Goal: Task Accomplishment & Management: Manage account settings

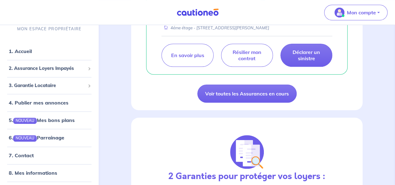
scroll to position [299, 0]
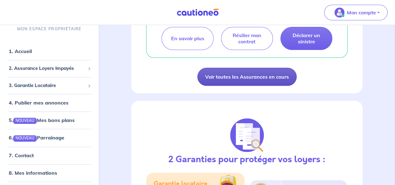
click at [231, 86] on link "Voir toutes les Assurances en cours" at bounding box center [246, 77] width 99 height 18
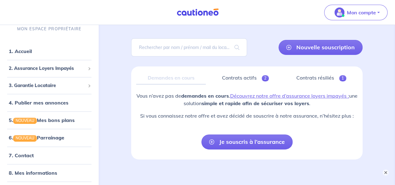
scroll to position [35, 0]
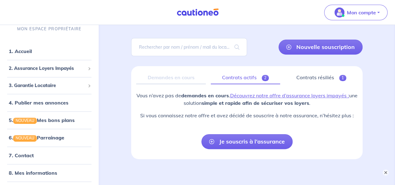
click at [236, 79] on link "Contrats actifs 2" at bounding box center [245, 77] width 69 height 13
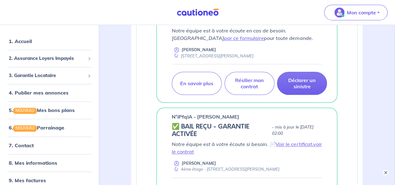
scroll to position [17, 0]
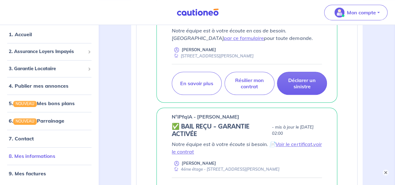
click at [42, 153] on link "8. Mes informations" at bounding box center [32, 156] width 46 height 6
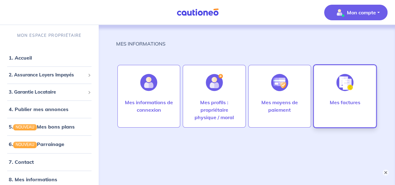
click at [339, 85] on img at bounding box center [344, 82] width 17 height 17
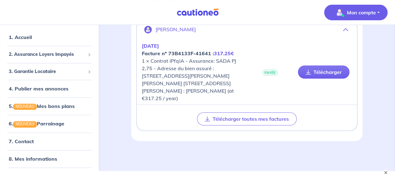
scroll to position [66, 0]
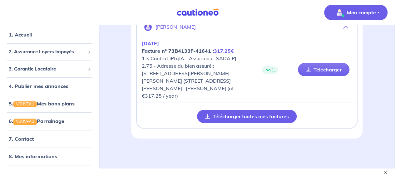
click at [238, 110] on button "Télécharger toutes mes factures" at bounding box center [247, 116] width 100 height 13
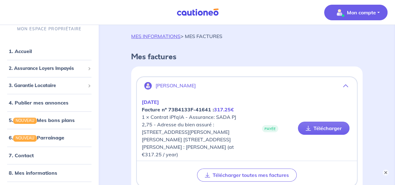
scroll to position [0, 0]
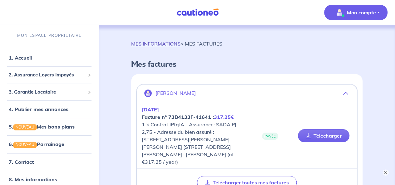
click at [167, 46] on link "MES INFORMATIONS" at bounding box center [155, 44] width 49 height 6
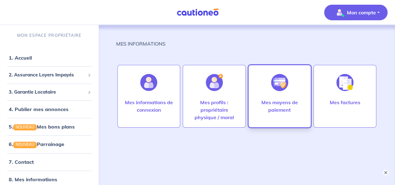
click at [293, 104] on p "Mes moyens de paiement" at bounding box center [280, 106] width 50 height 15
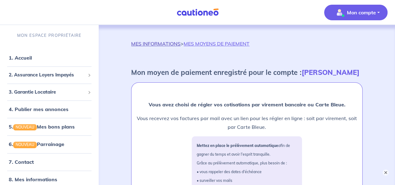
click at [142, 43] on link "MES INFORMATIONS" at bounding box center [155, 44] width 49 height 6
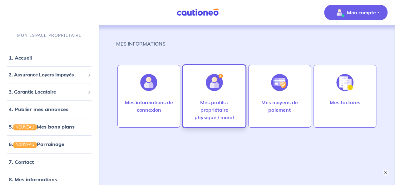
click at [214, 90] on img at bounding box center [214, 82] width 17 height 17
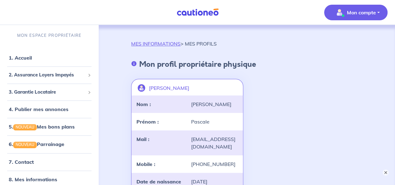
drag, startPoint x: 394, startPoint y: 31, endPoint x: 399, endPoint y: 57, distance: 26.6
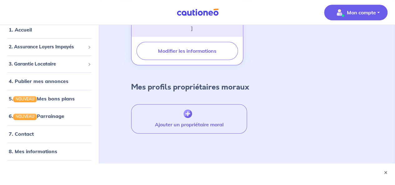
scroll to position [206, 0]
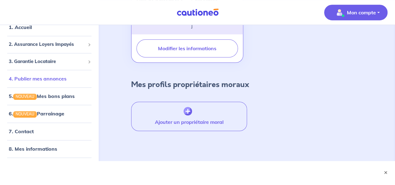
click at [28, 78] on link "4. Publier mes annonces" at bounding box center [38, 78] width 58 height 6
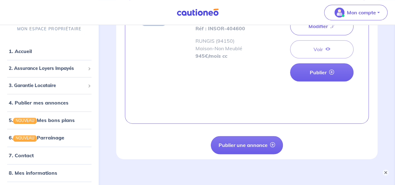
scroll to position [326, 0]
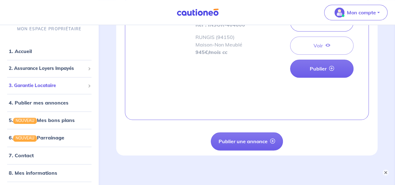
click at [37, 85] on span "3. Garantie Locataire" at bounding box center [47, 85] width 76 height 7
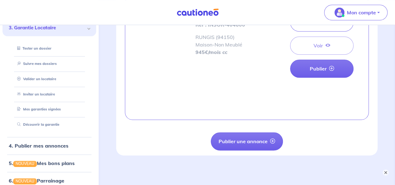
scroll to position [58, 0]
click at [41, 109] on link "Mes garanties signées" at bounding box center [38, 109] width 46 height 4
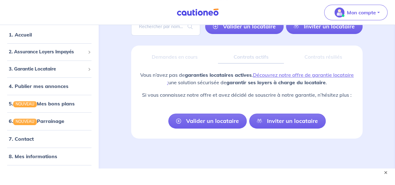
scroll to position [63, 0]
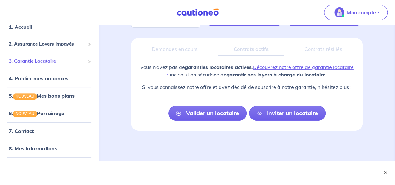
click at [22, 60] on span "3. Garantie Locataire" at bounding box center [47, 61] width 76 height 7
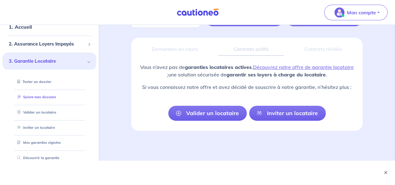
click at [34, 97] on link "Suivre mes dossiers" at bounding box center [35, 97] width 41 height 4
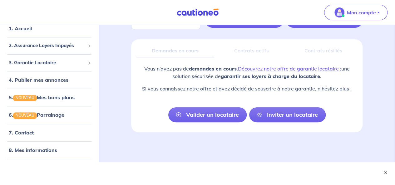
scroll to position [63, 0]
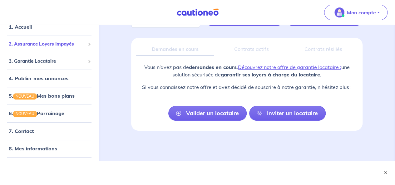
click at [26, 42] on span "2. Assurance Loyers Impayés" at bounding box center [47, 44] width 76 height 7
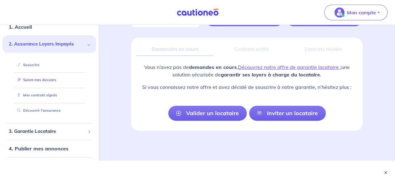
click at [32, 80] on link "Suivre mes dossiers" at bounding box center [35, 80] width 41 height 4
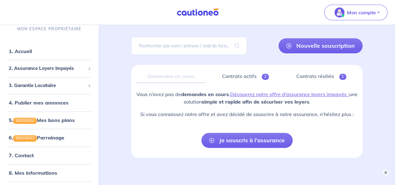
scroll to position [44, 0]
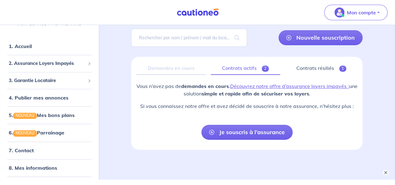
click at [244, 70] on link "Contrats actifs 2" at bounding box center [245, 68] width 69 height 13
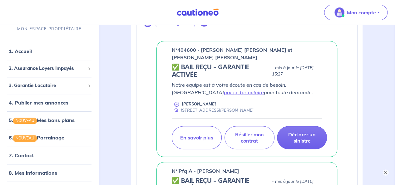
scroll to position [119, 0]
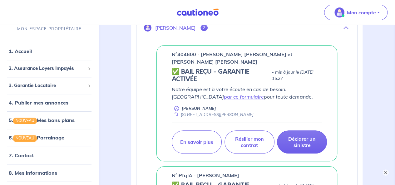
click at [204, 59] on p "n°404600 - [PERSON_NAME] [PERSON_NAME] et [PERSON_NAME] [PERSON_NAME]" at bounding box center [247, 58] width 150 height 15
click at [33, 68] on span "2. Assurance Loyers Impayés" at bounding box center [47, 68] width 76 height 7
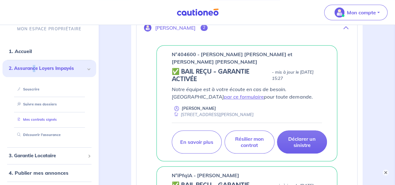
click at [41, 119] on link "Mes contrats signés" at bounding box center [36, 120] width 42 height 4
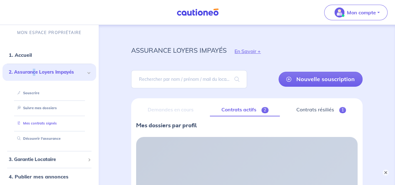
scroll to position [0, 0]
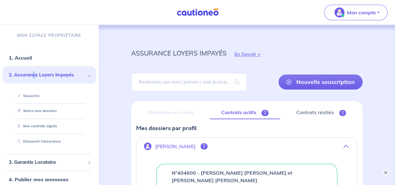
click at [249, 112] on link "Contrats actifs 2" at bounding box center [245, 112] width 70 height 13
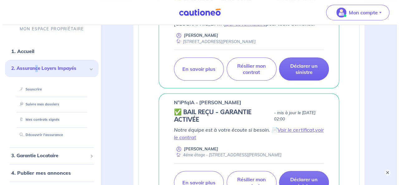
scroll to position [191, 0]
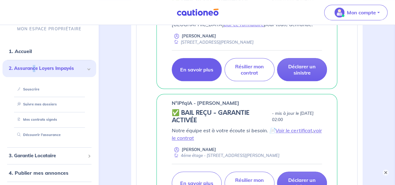
click at [193, 75] on link "En savoir plus" at bounding box center [197, 69] width 50 height 23
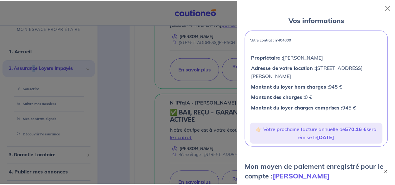
scroll to position [32, 0]
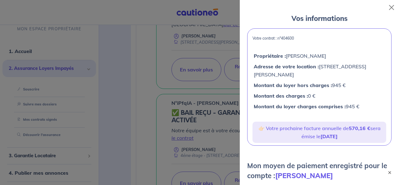
click at [128, 80] on div at bounding box center [199, 92] width 399 height 185
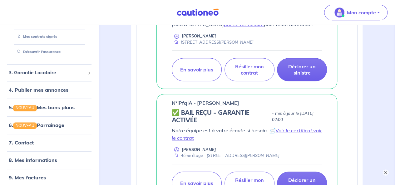
scroll to position [87, 0]
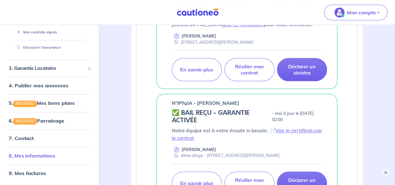
click at [30, 153] on link "8. Mes informations" at bounding box center [32, 156] width 46 height 6
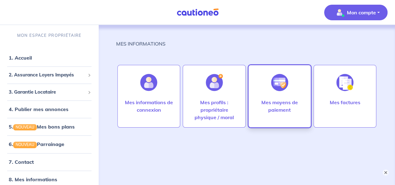
click at [279, 101] on p "Mes moyens de paiement" at bounding box center [280, 106] width 50 height 15
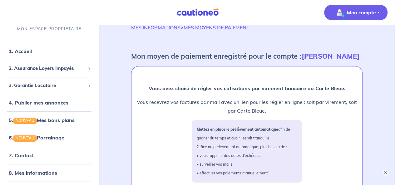
scroll to position [6, 0]
